Goal: Task Accomplishment & Management: Use online tool/utility

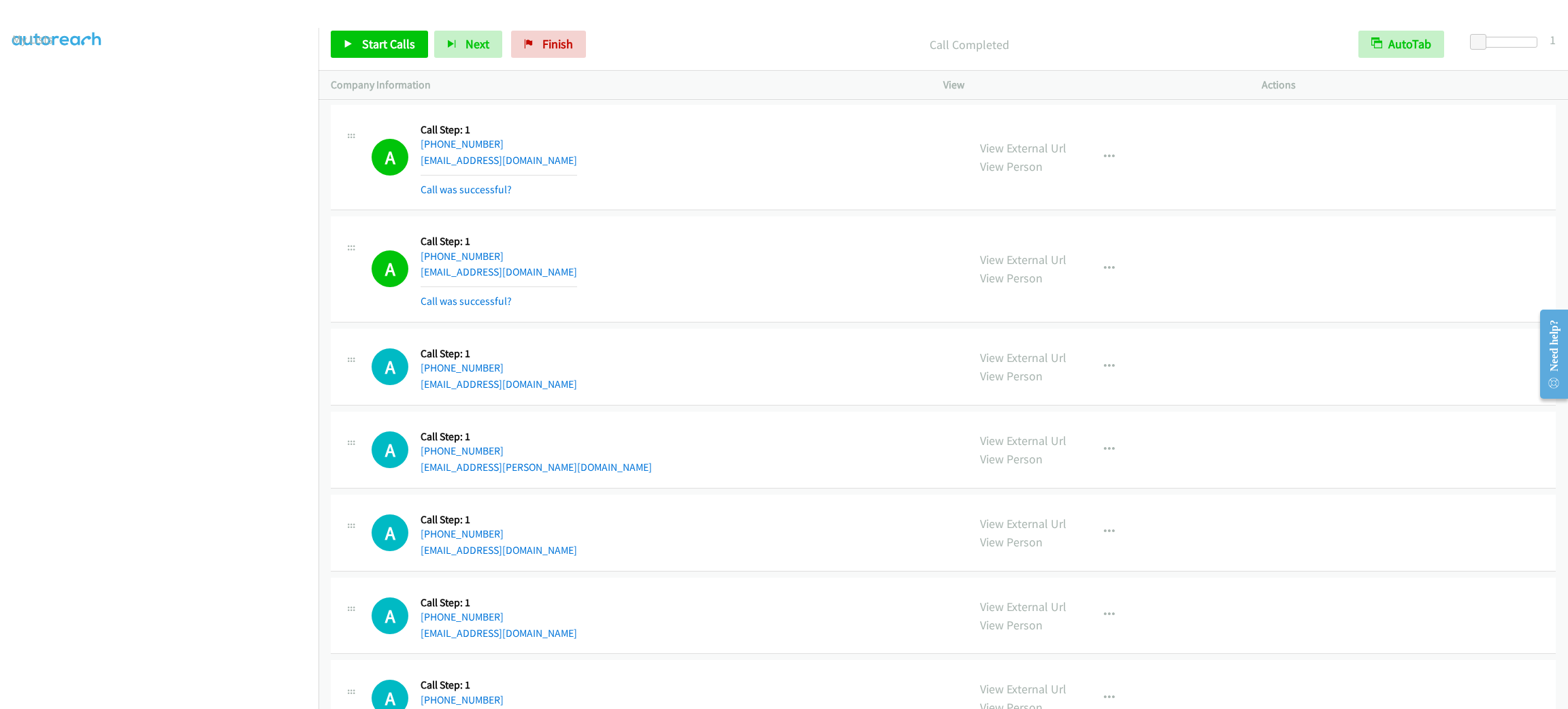
scroll to position [1876, 0]
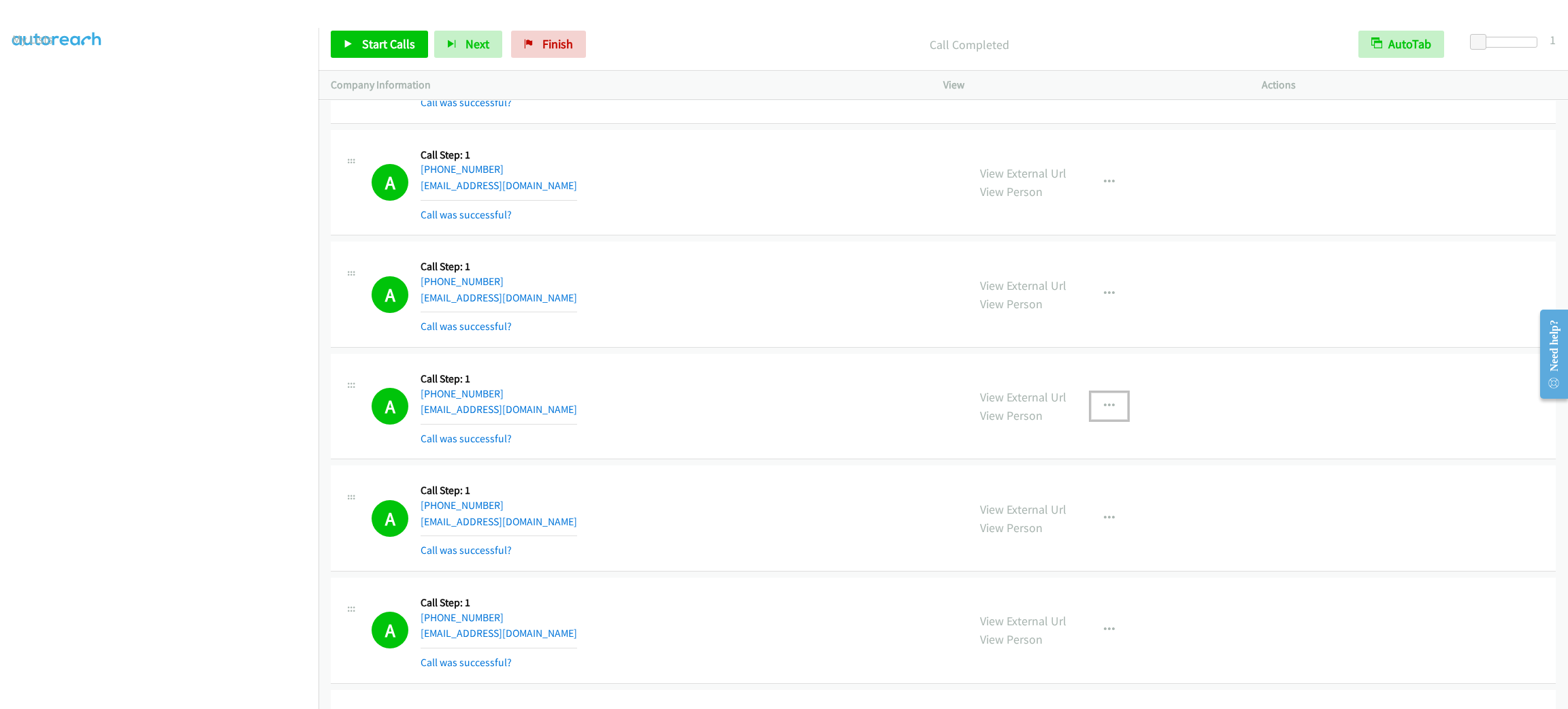
click at [1091, 397] on button "button" at bounding box center [1109, 406] width 37 height 27
click at [1096, 509] on link "Skip Call" at bounding box center [1036, 495] width 181 height 27
click at [1097, 398] on button "button" at bounding box center [1109, 406] width 37 height 27
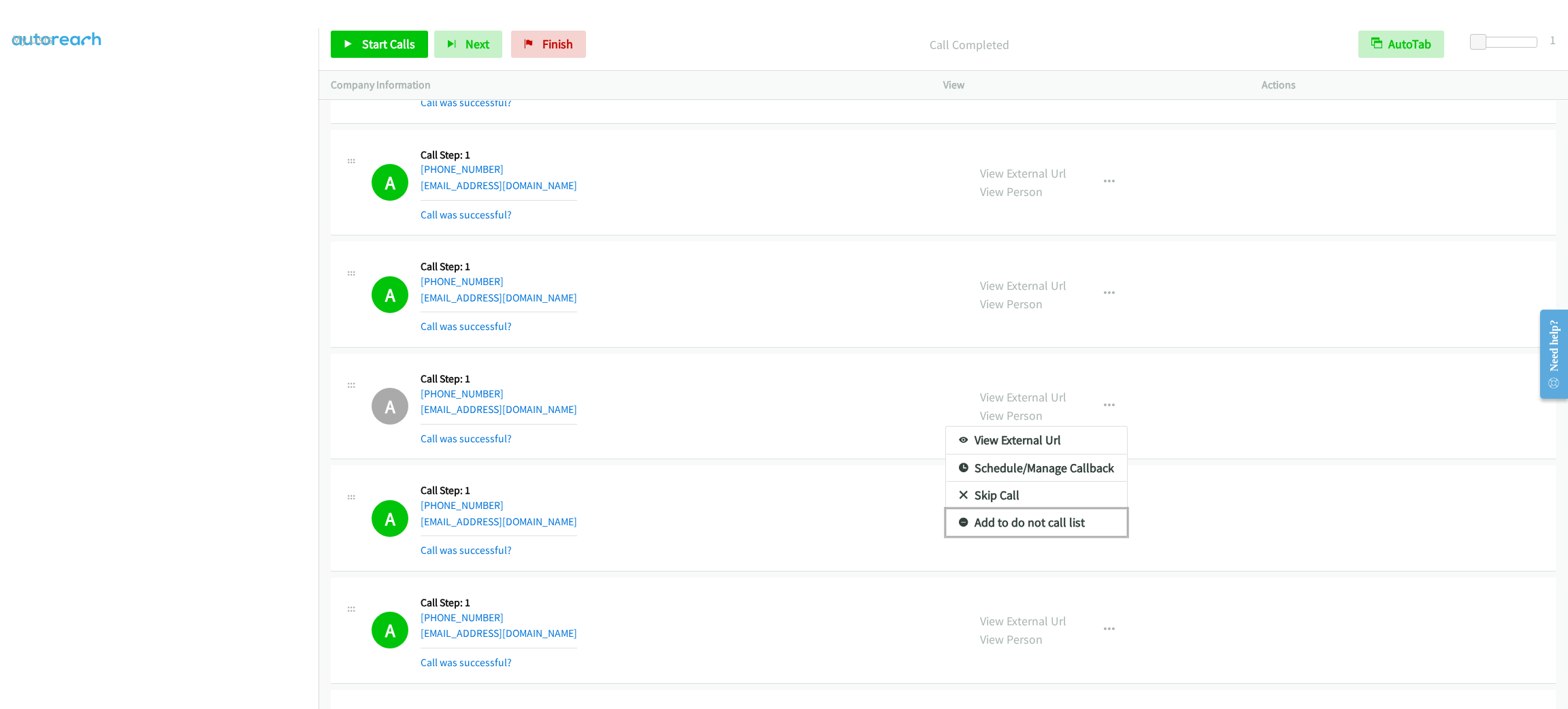
click at [1093, 528] on link "Add to do not call list" at bounding box center [1036, 522] width 181 height 27
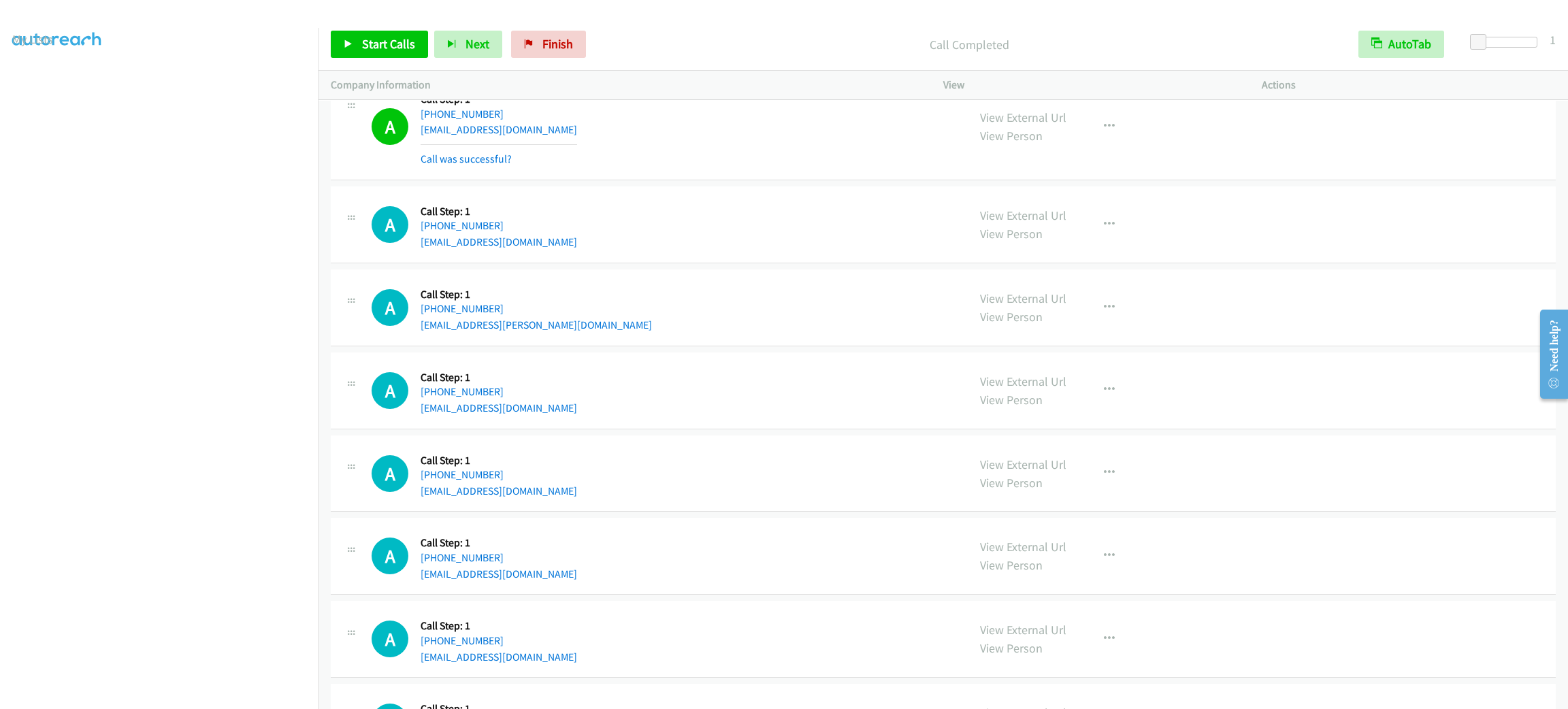
scroll to position [2774, 0]
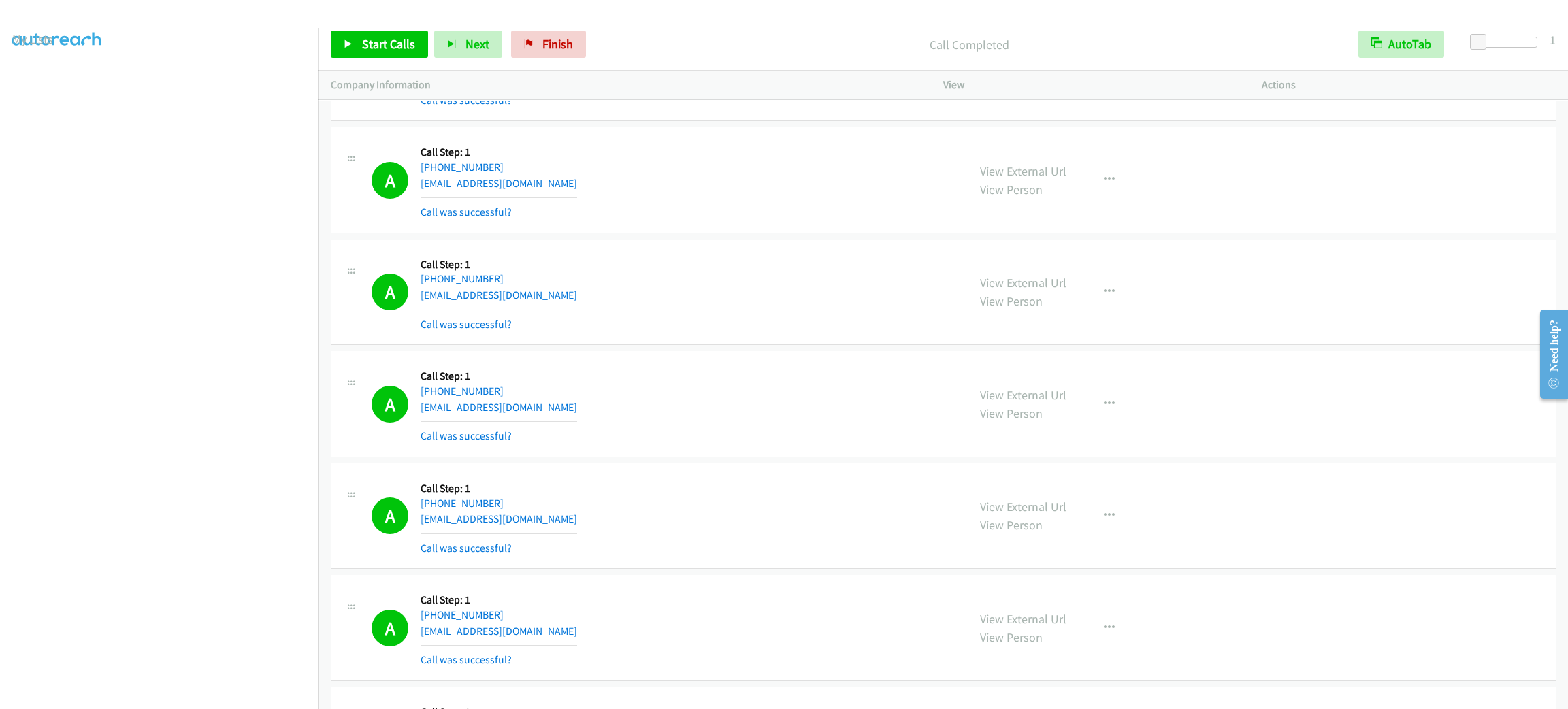
click at [1117, 426] on div "View External Url View Person View External Url Email Schedule/Manage Callback …" at bounding box center [1133, 404] width 331 height 81
click at [1105, 410] on icon "button" at bounding box center [1109, 404] width 11 height 11
click at [1088, 528] on link "Add to do not call list" at bounding box center [1036, 520] width 181 height 27
drag, startPoint x: 389, startPoint y: 36, endPoint x: 510, endPoint y: 99, distance: 136.4
click at [389, 36] on span "Start Calls" at bounding box center [388, 44] width 53 height 16
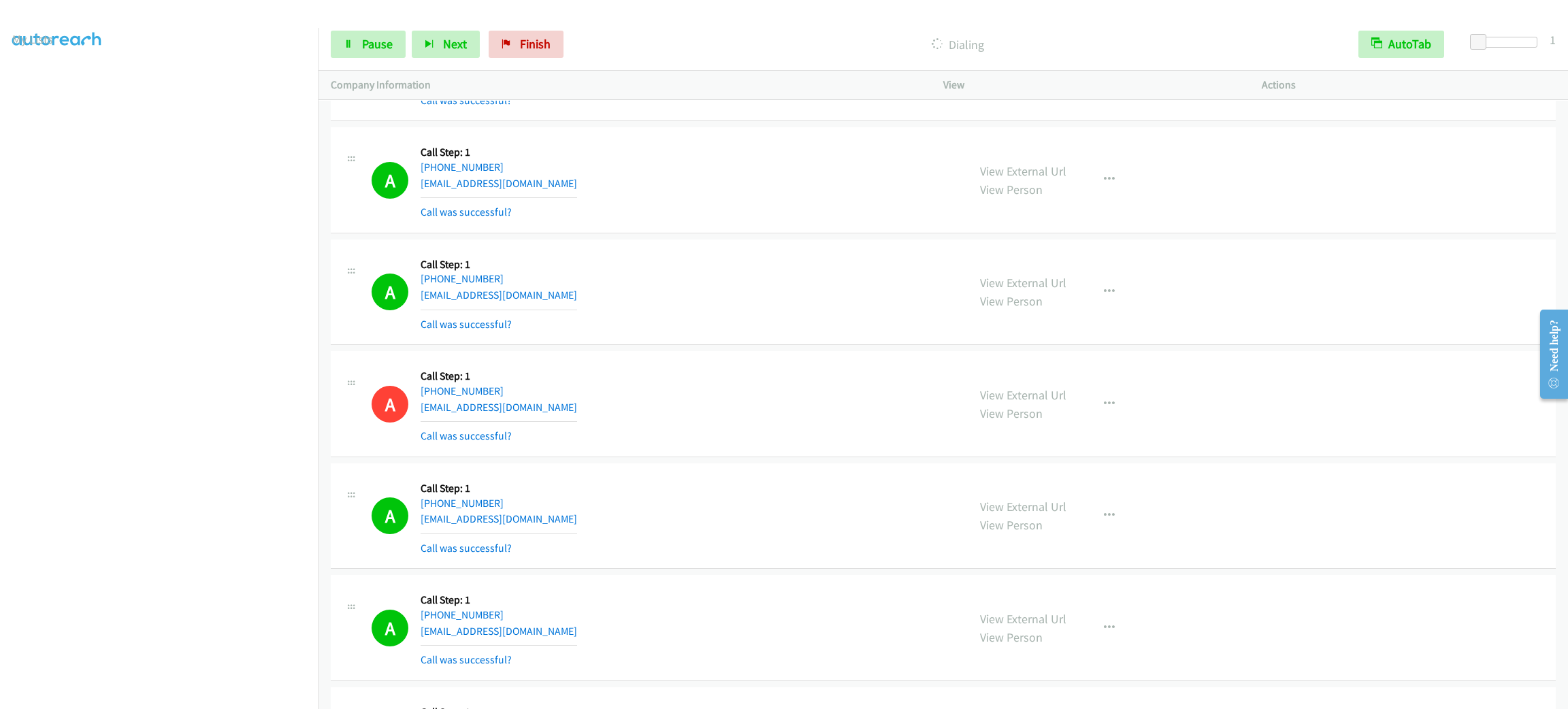
scroll to position [3387, 0]
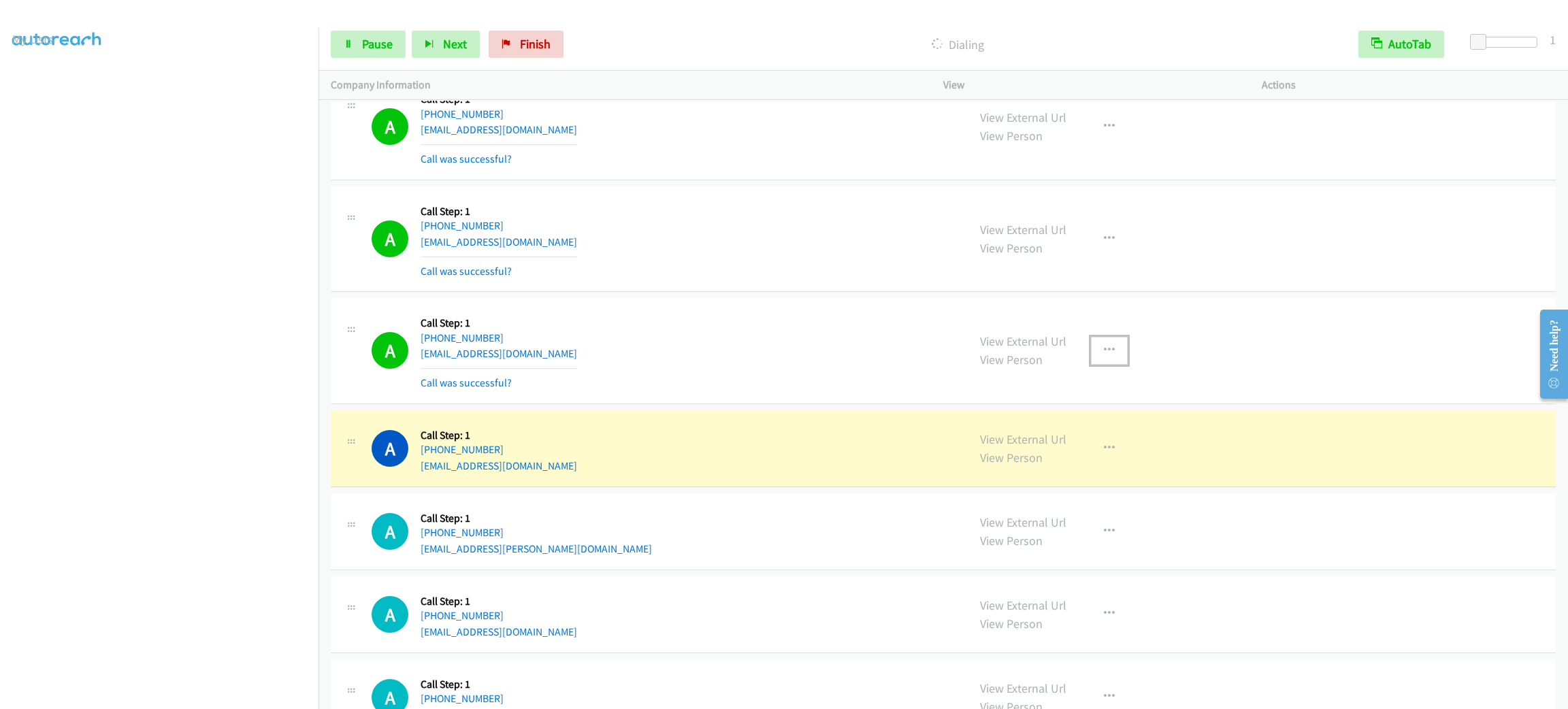
click at [1107, 350] on button "button" at bounding box center [1109, 350] width 37 height 27
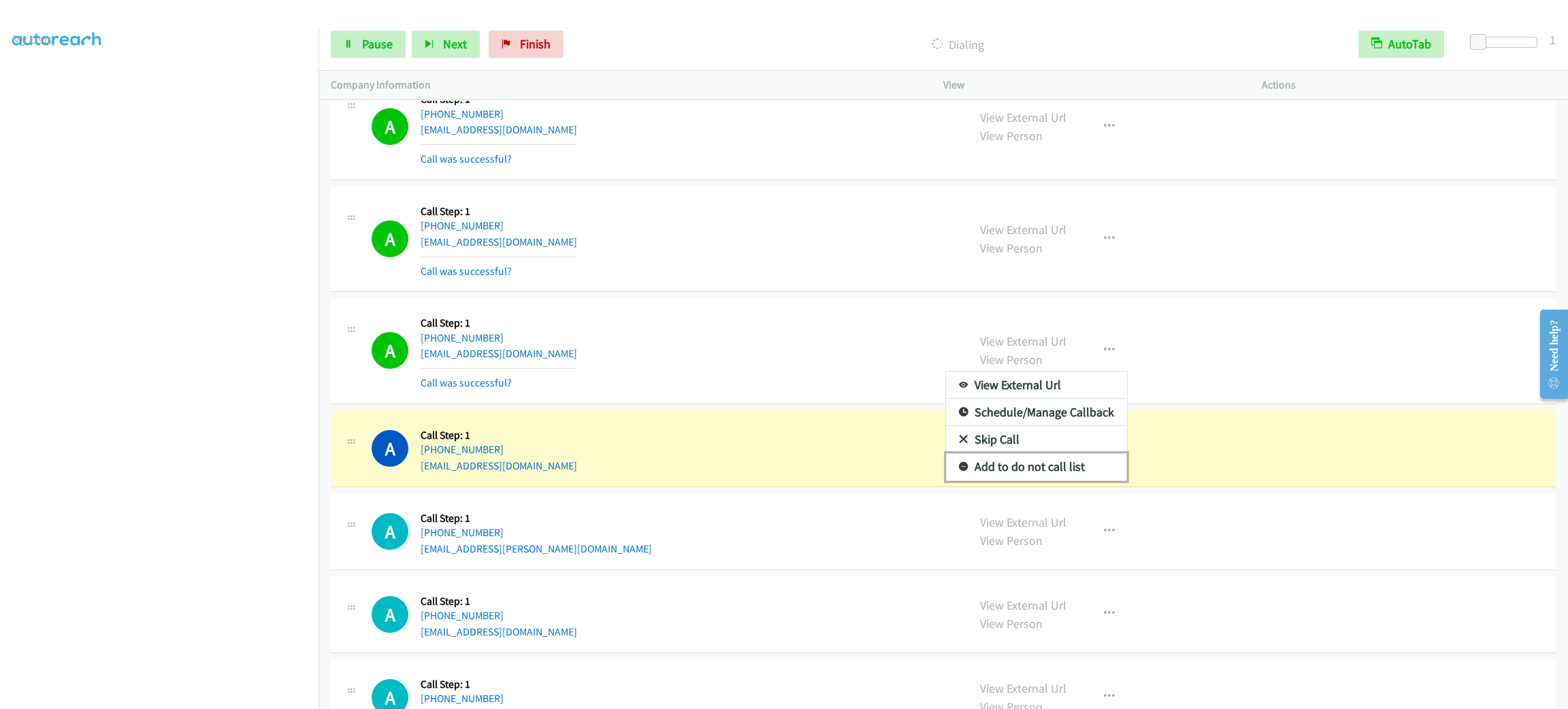
click at [1075, 477] on link "Add to do not call list" at bounding box center [1036, 467] width 181 height 27
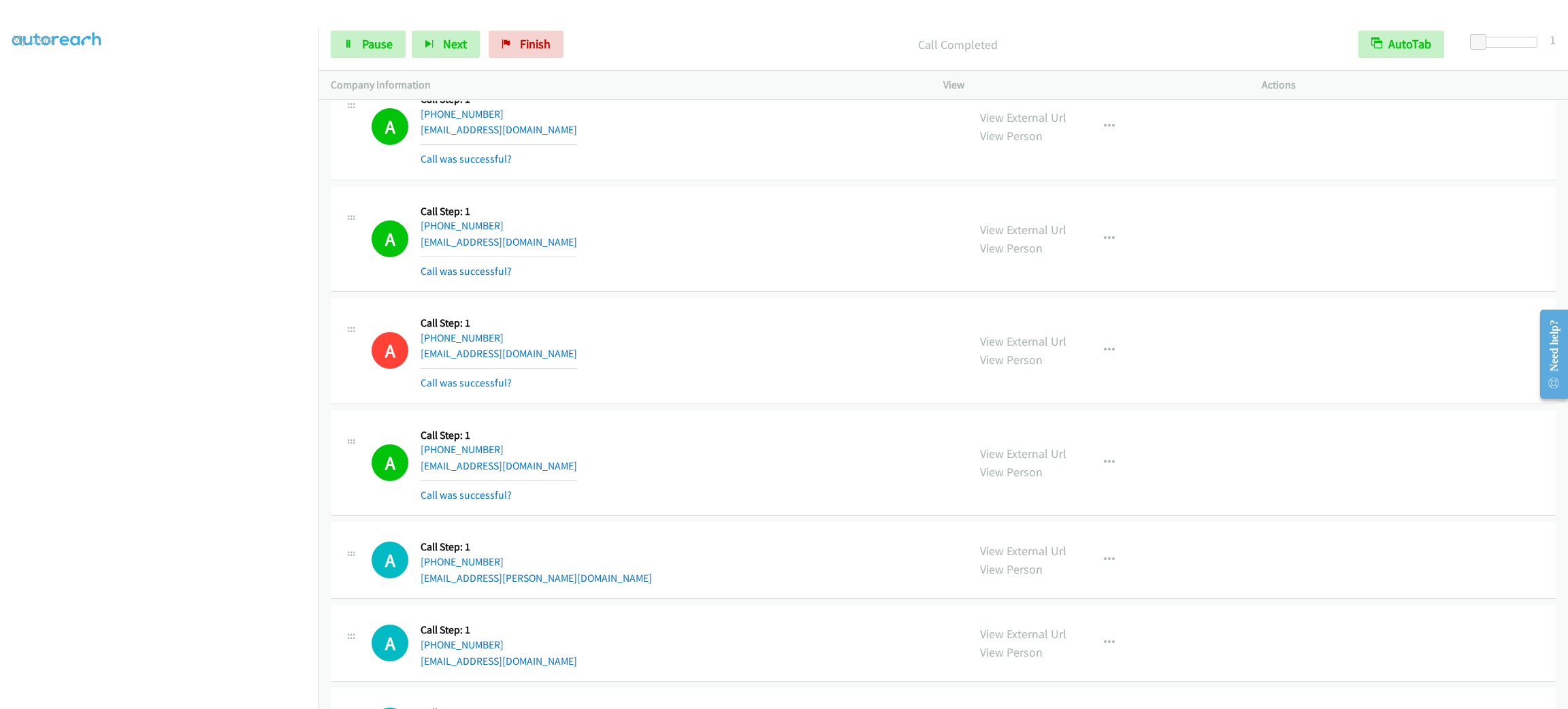
click at [1119, 476] on div "View External Url View Person View External Url Email Schedule/Manage Callback …" at bounding box center [1133, 463] width 331 height 81
click at [1105, 476] on button "button" at bounding box center [1109, 462] width 37 height 27
click at [1082, 593] on link "Add to do not call list" at bounding box center [1036, 578] width 181 height 27
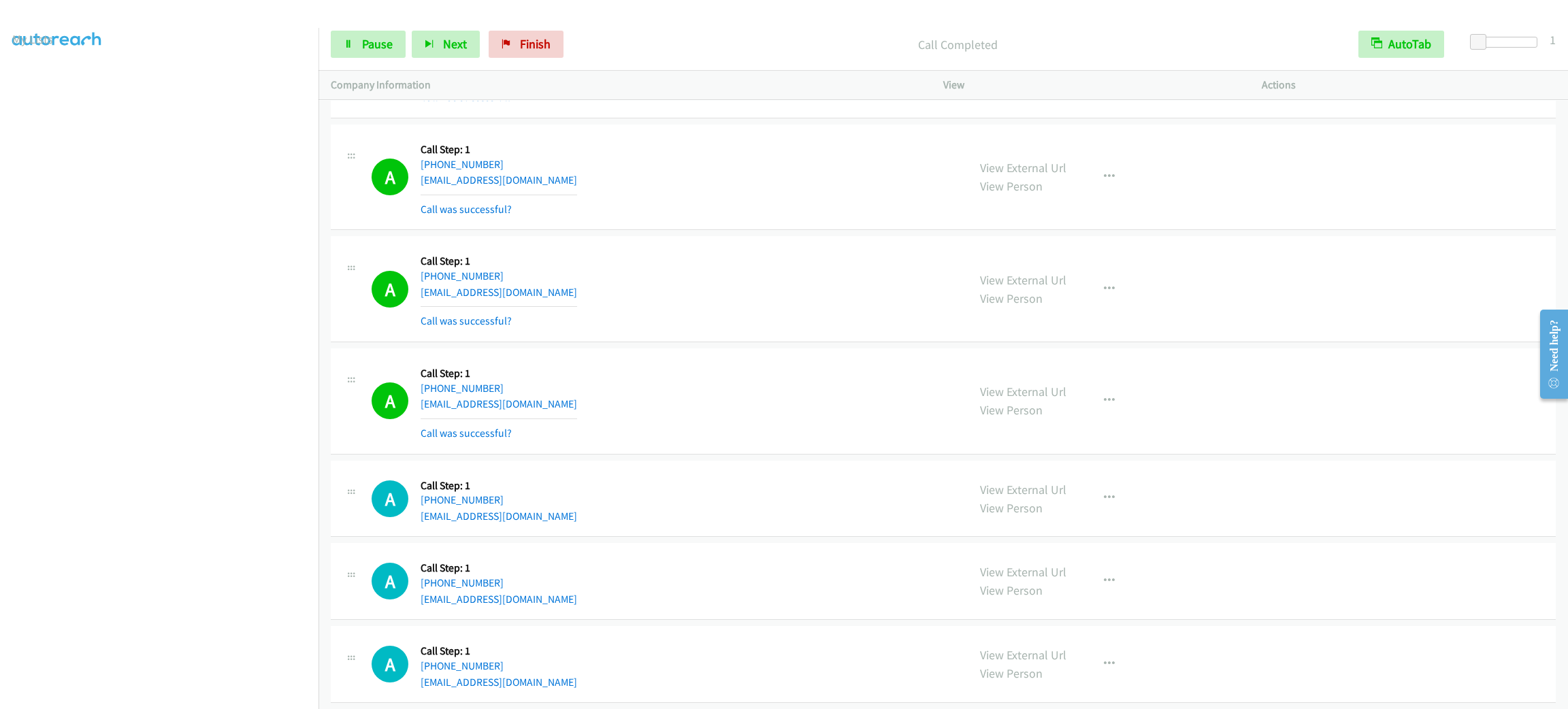
scroll to position [4101, 0]
